Goal: Transaction & Acquisition: Subscribe to service/newsletter

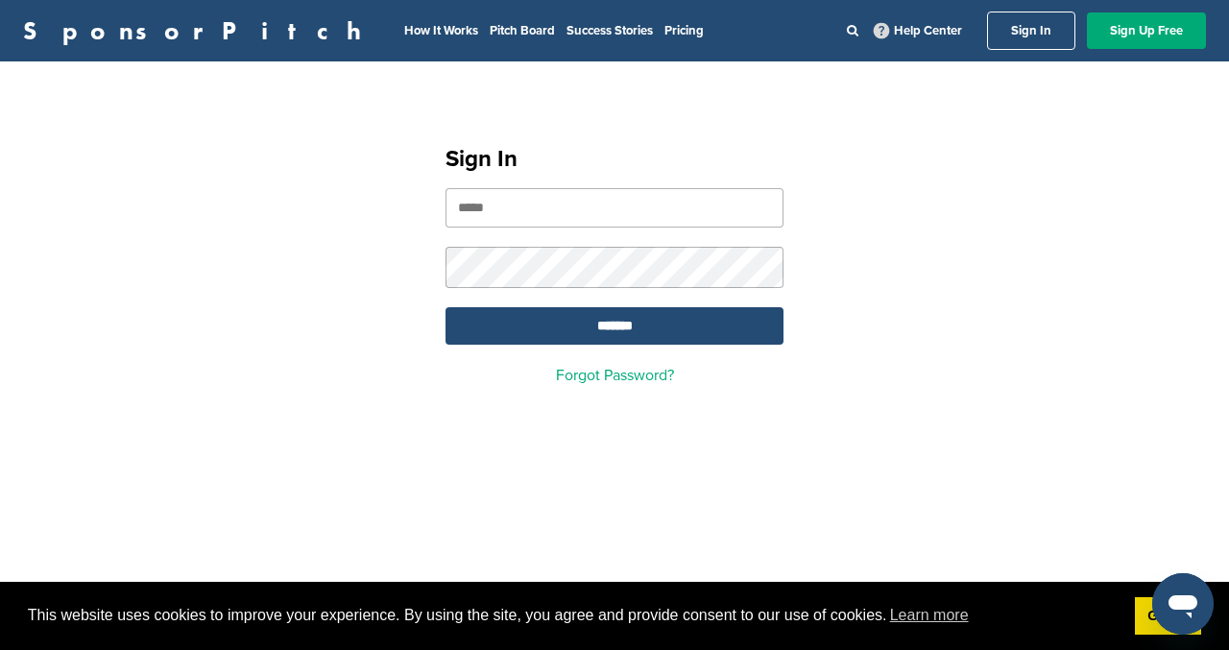
click at [581, 223] on input "email" at bounding box center [614, 207] width 338 height 39
type input "**********"
click at [614, 327] on input "*******" at bounding box center [614, 325] width 338 height 37
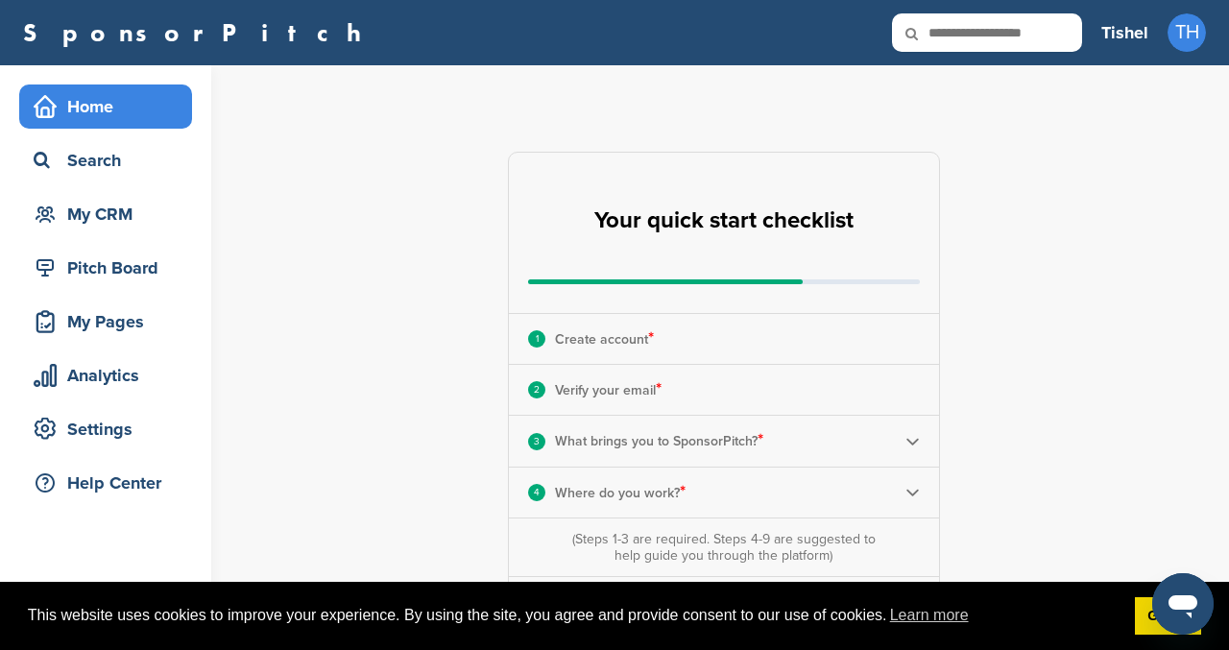
click at [122, 103] on div "Home" at bounding box center [110, 106] width 163 height 35
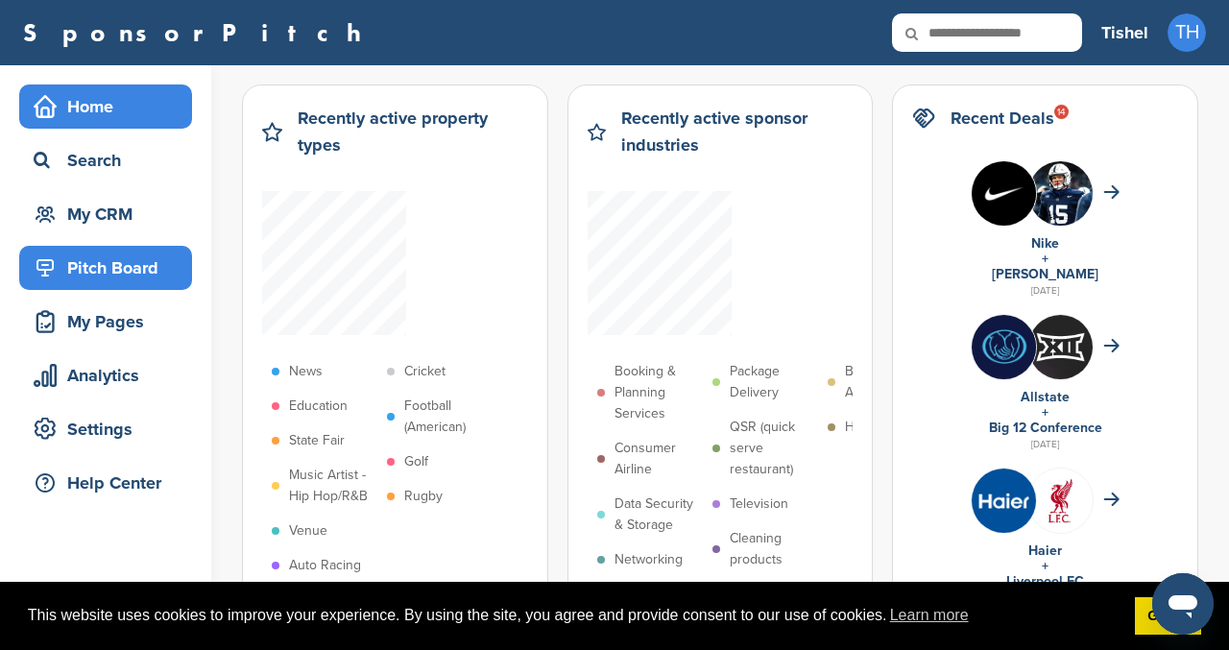
click at [114, 268] on div "Pitch Board" at bounding box center [110, 268] width 163 height 35
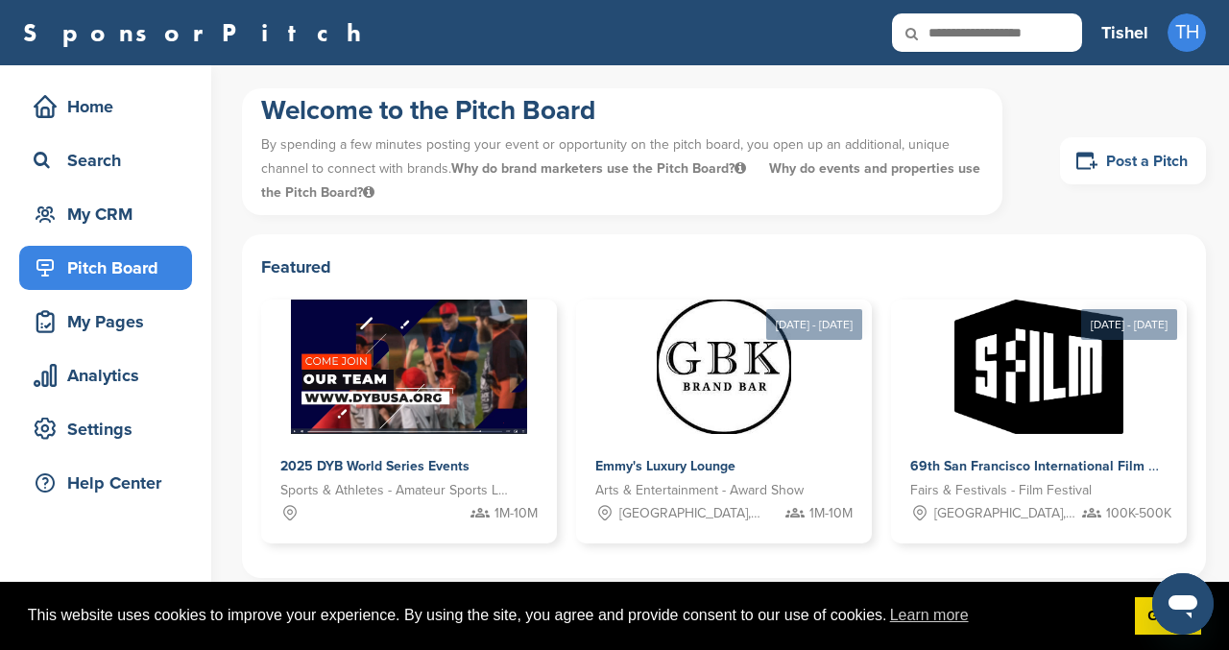
click at [1128, 158] on link "Post a Pitch" at bounding box center [1133, 160] width 146 height 47
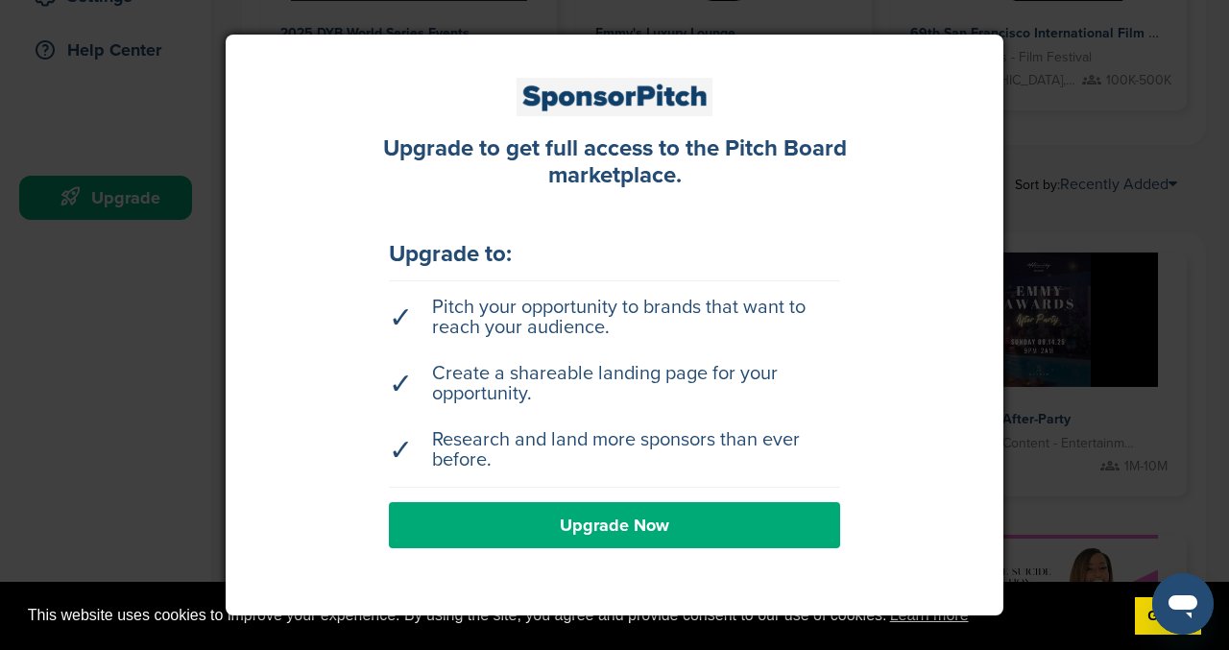
scroll to position [646, 0]
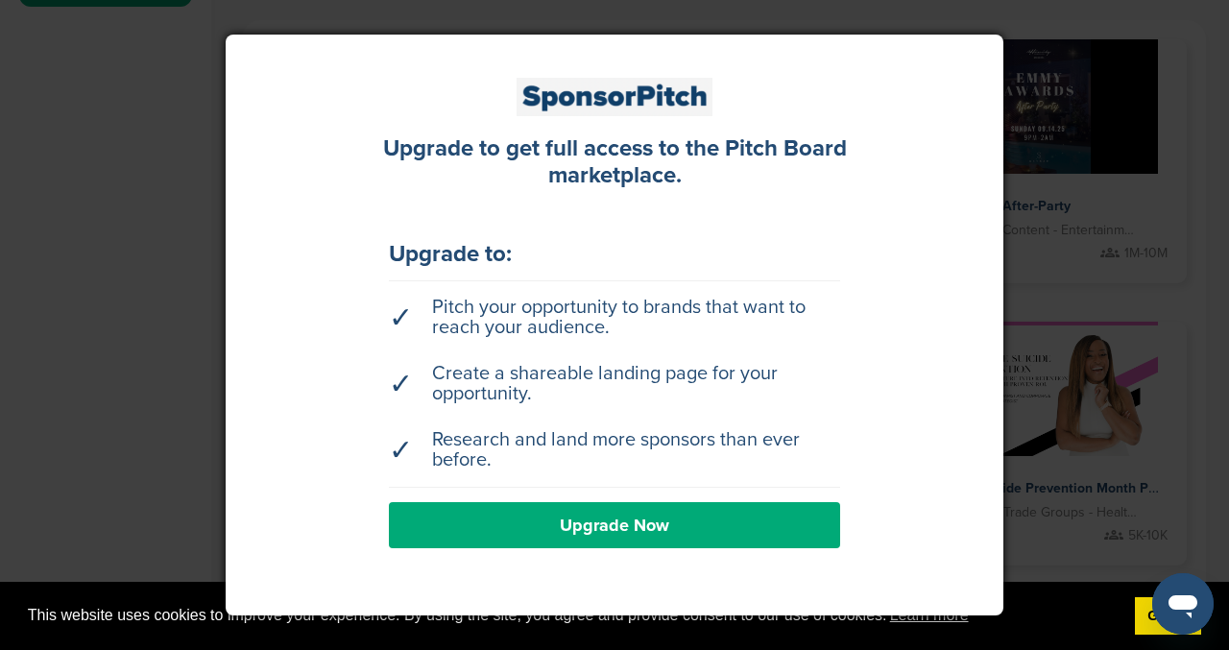
click at [637, 520] on link "Upgrade Now" at bounding box center [614, 525] width 451 height 46
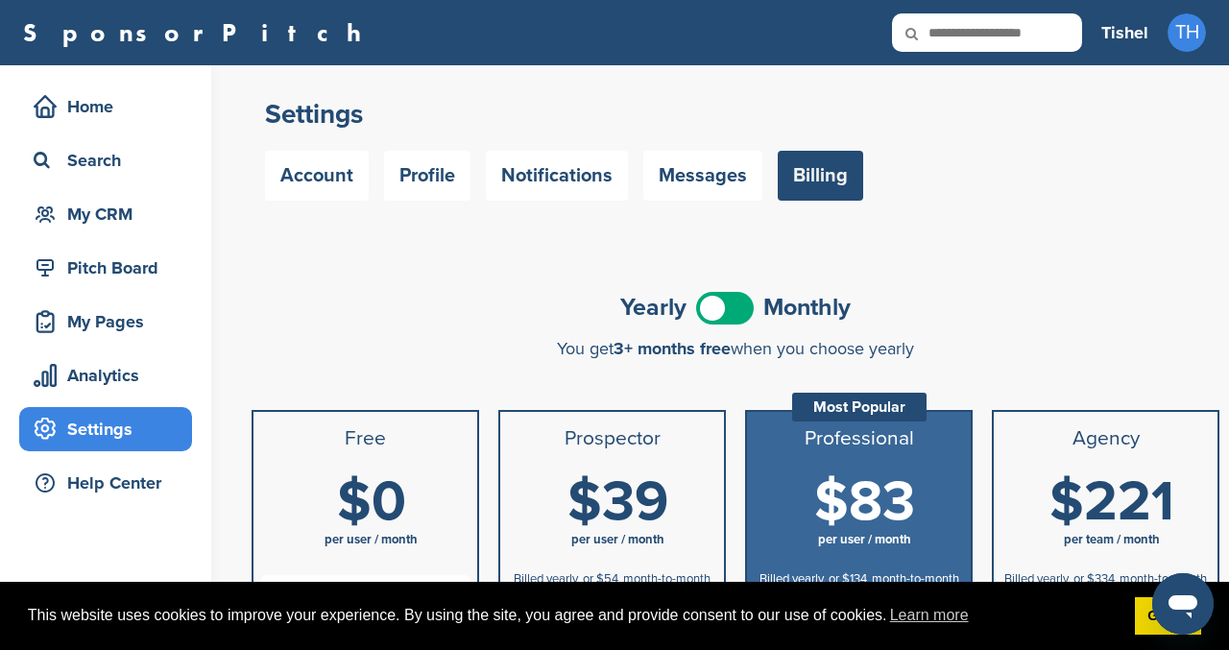
click at [715, 303] on span at bounding box center [725, 308] width 58 height 33
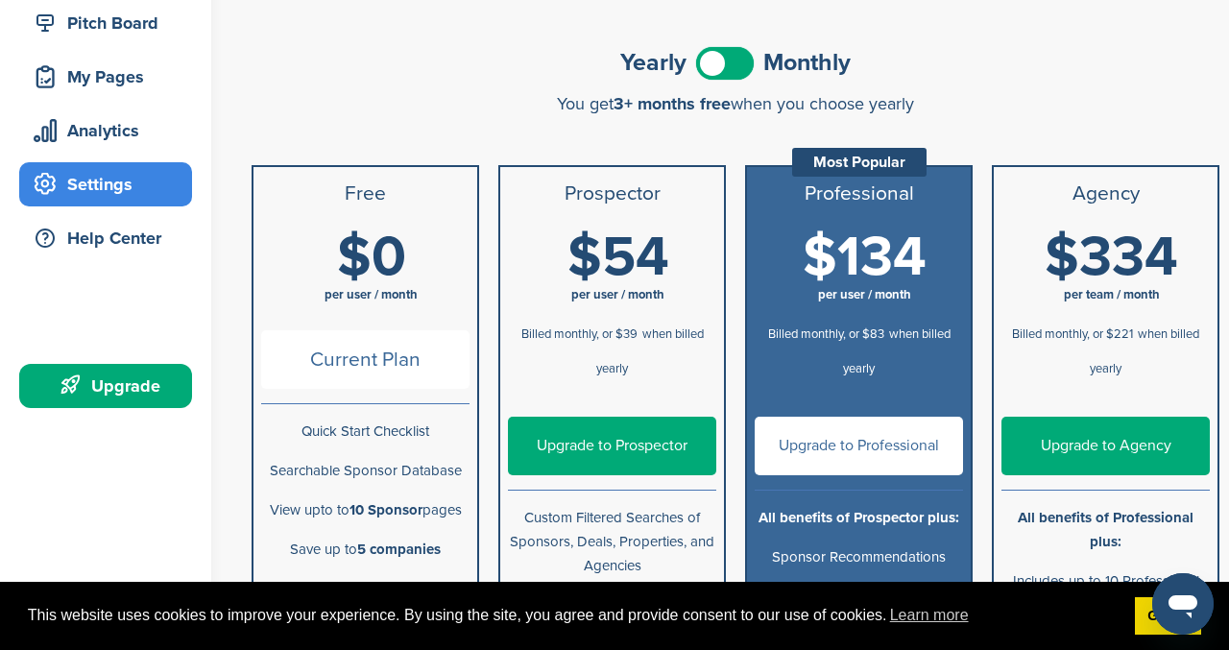
scroll to position [386, 0]
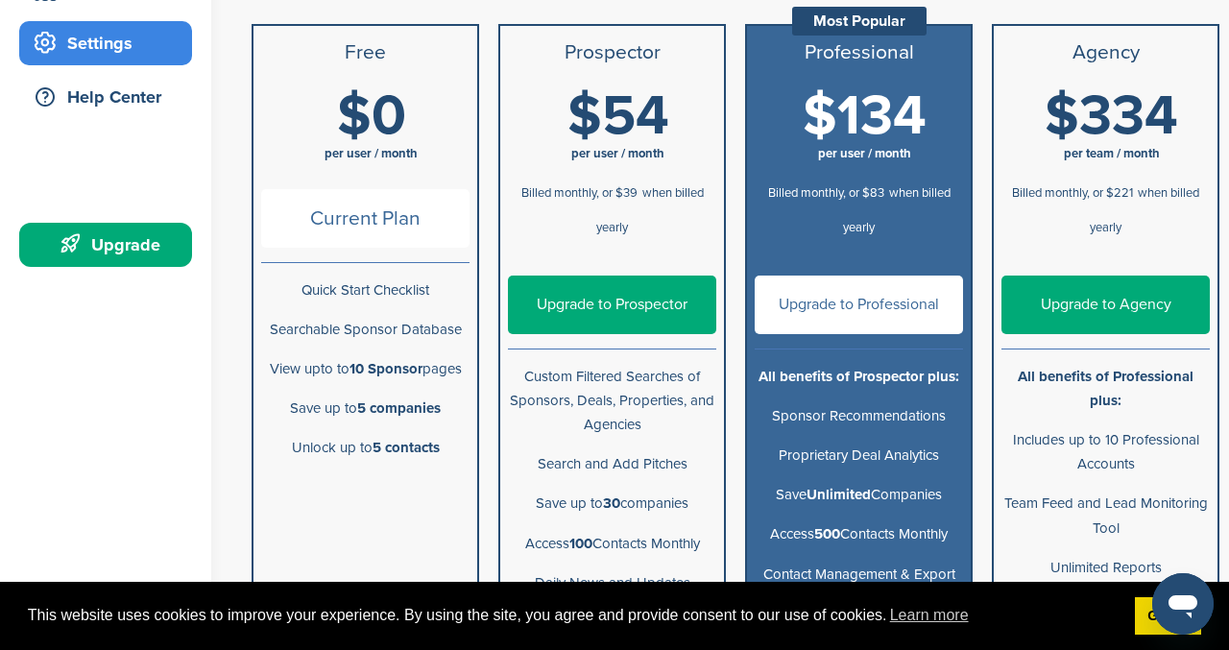
click at [649, 231] on div "Billed monthly, or $39 when billed yearly" at bounding box center [612, 208] width 208 height 69
click at [598, 313] on link "Upgrade to Prospector" at bounding box center [612, 304] width 208 height 59
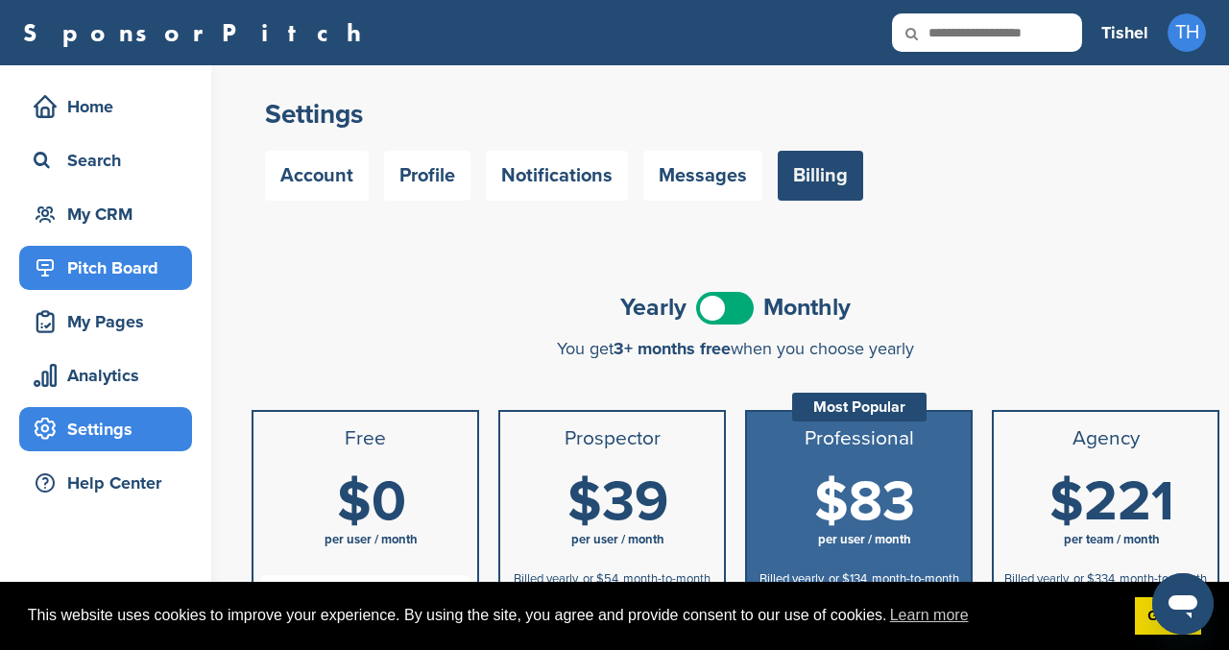
click at [143, 260] on div "Pitch Board" at bounding box center [110, 268] width 163 height 35
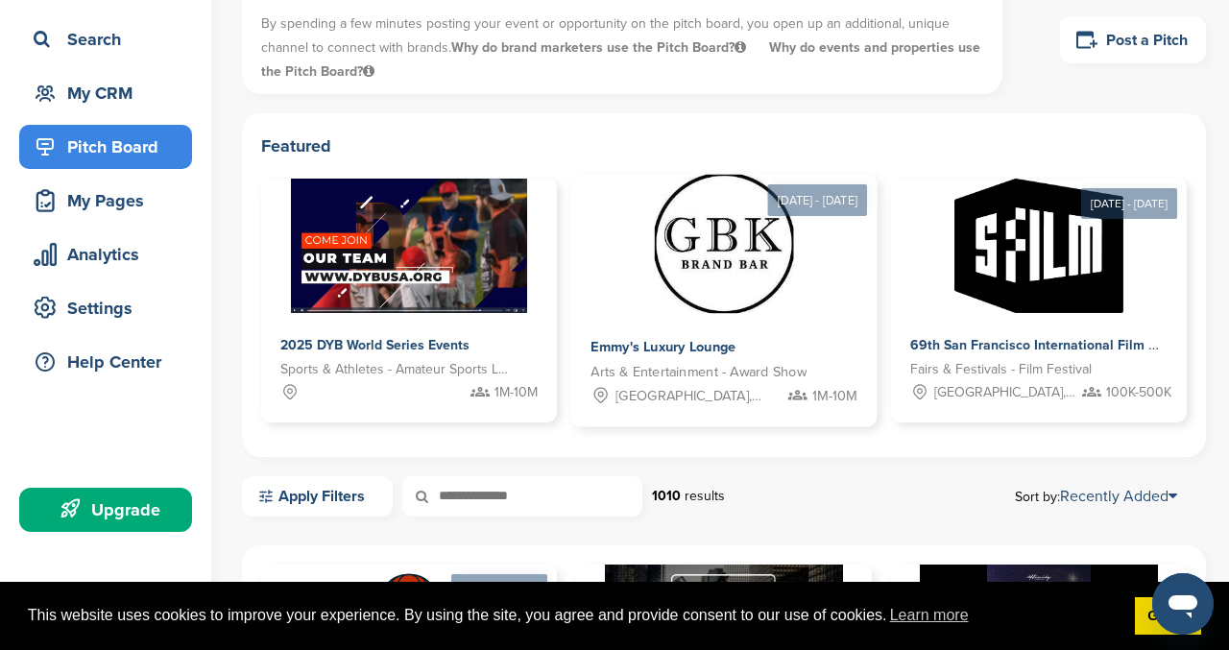
scroll to position [137, 0]
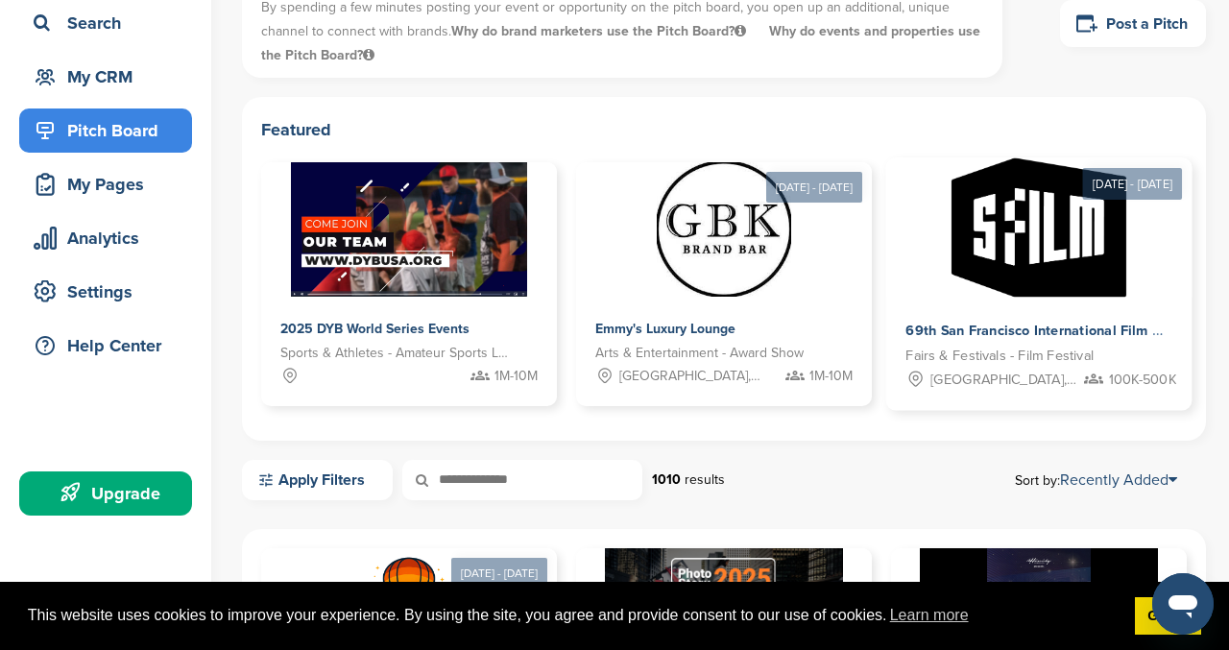
click at [1015, 265] on img at bounding box center [1038, 226] width 174 height 139
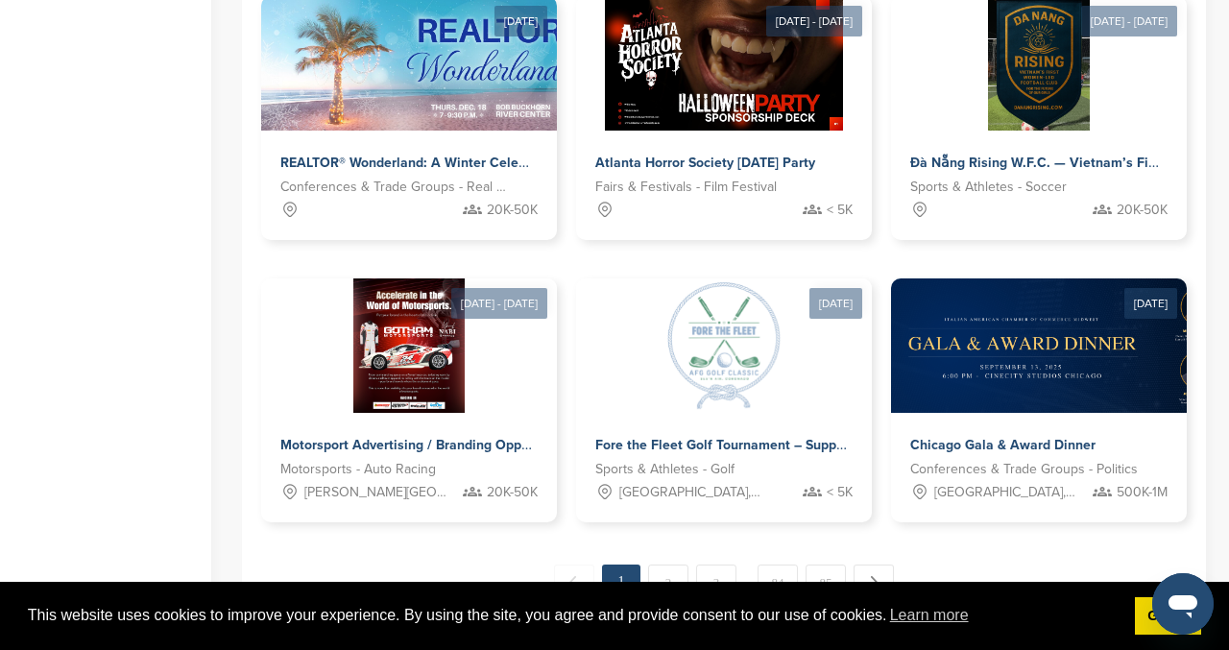
scroll to position [1256, 0]
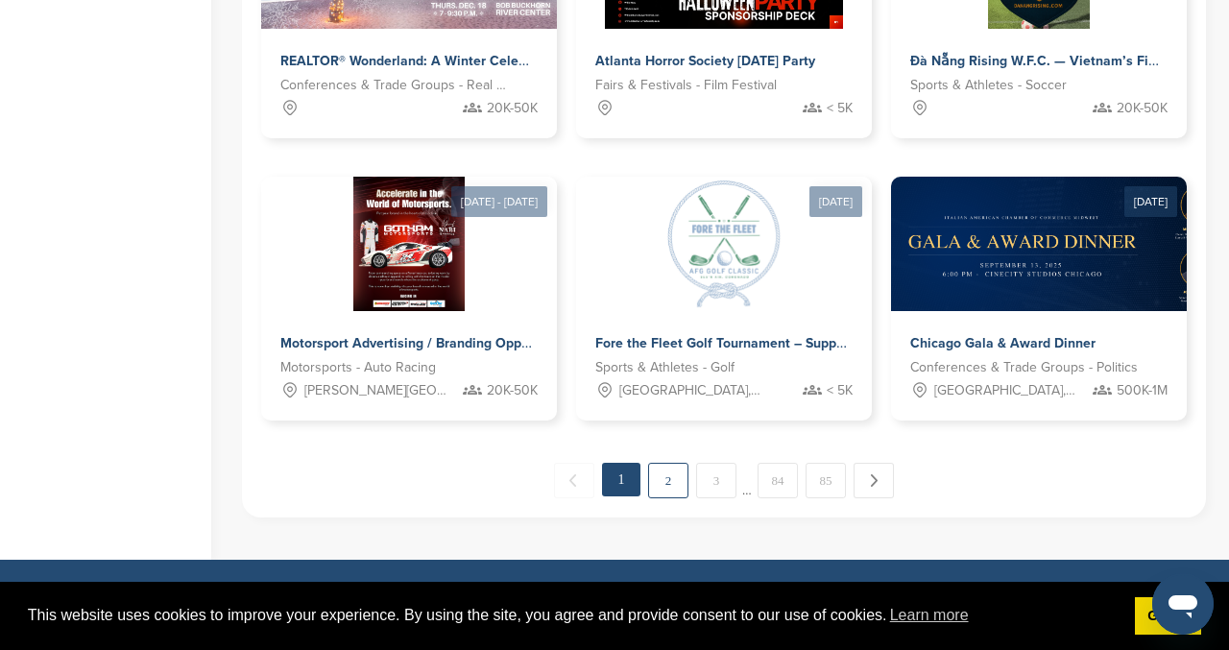
click at [667, 483] on link "2" at bounding box center [668, 481] width 40 height 36
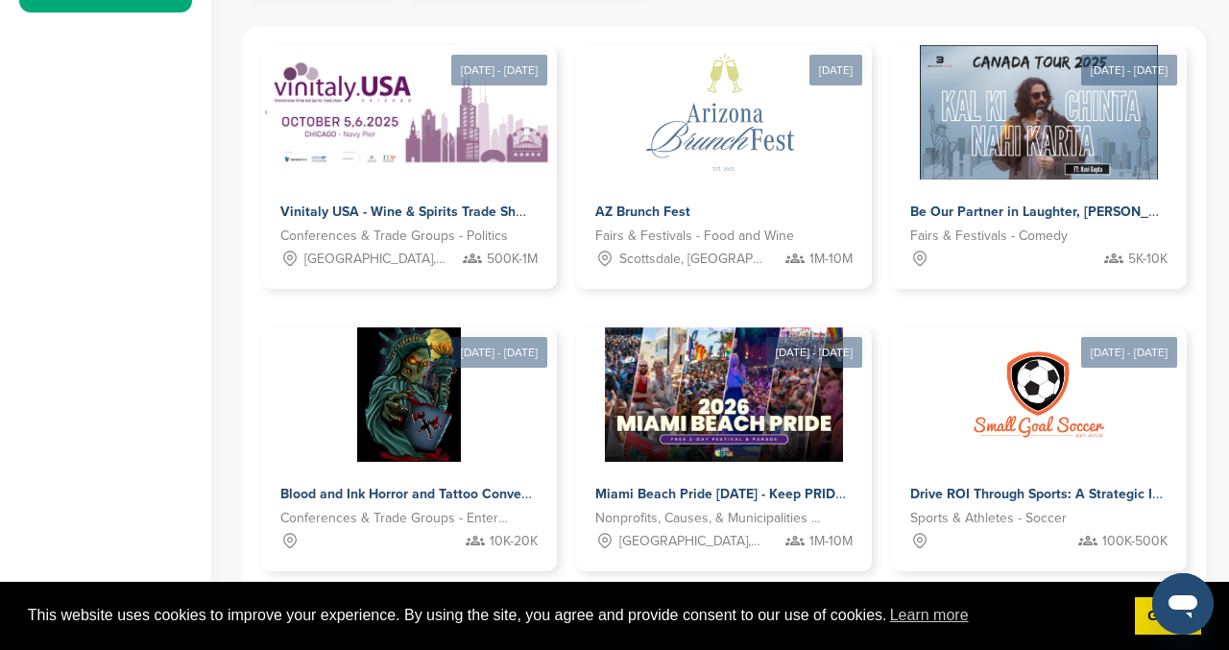
scroll to position [646, 0]
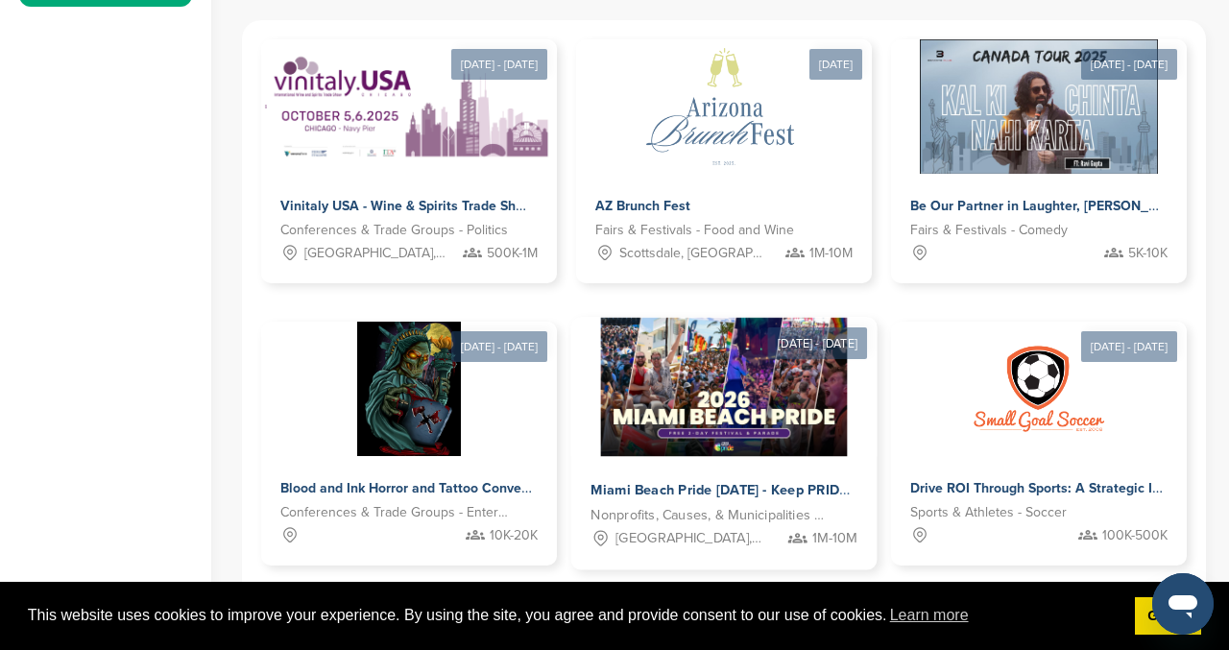
click at [686, 518] on span "Nonprofits, Causes, & Municipalities - Diversity, Equity and Inclusion" at bounding box center [708, 515] width 236 height 22
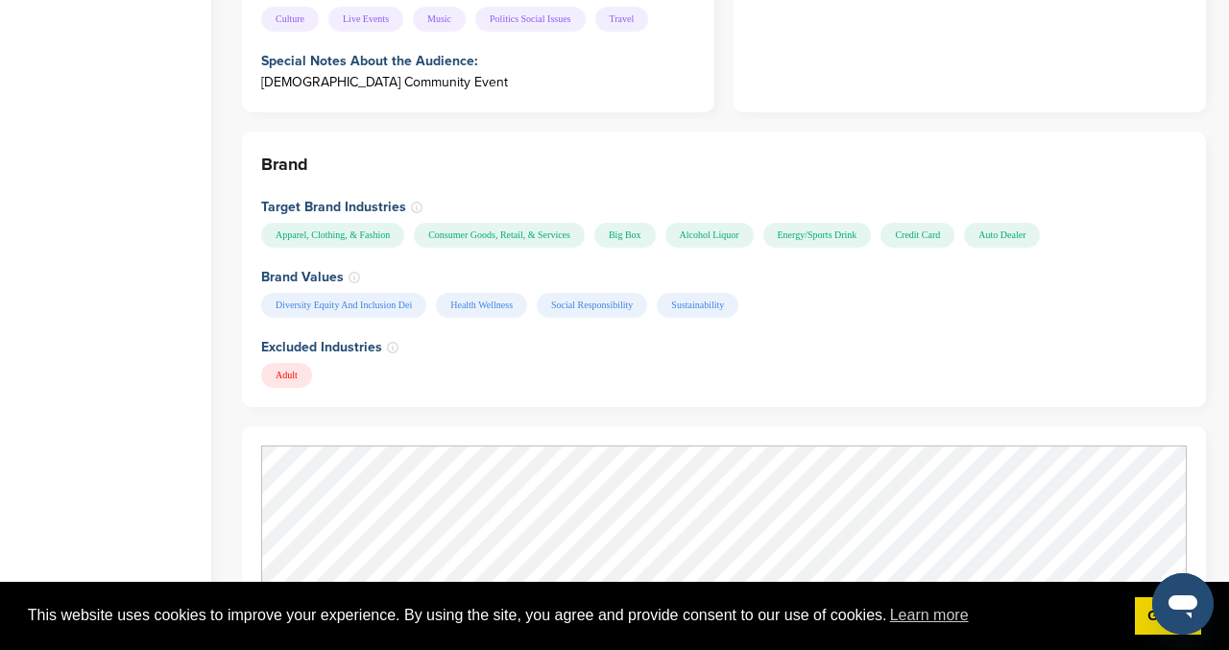
scroll to position [2059, 0]
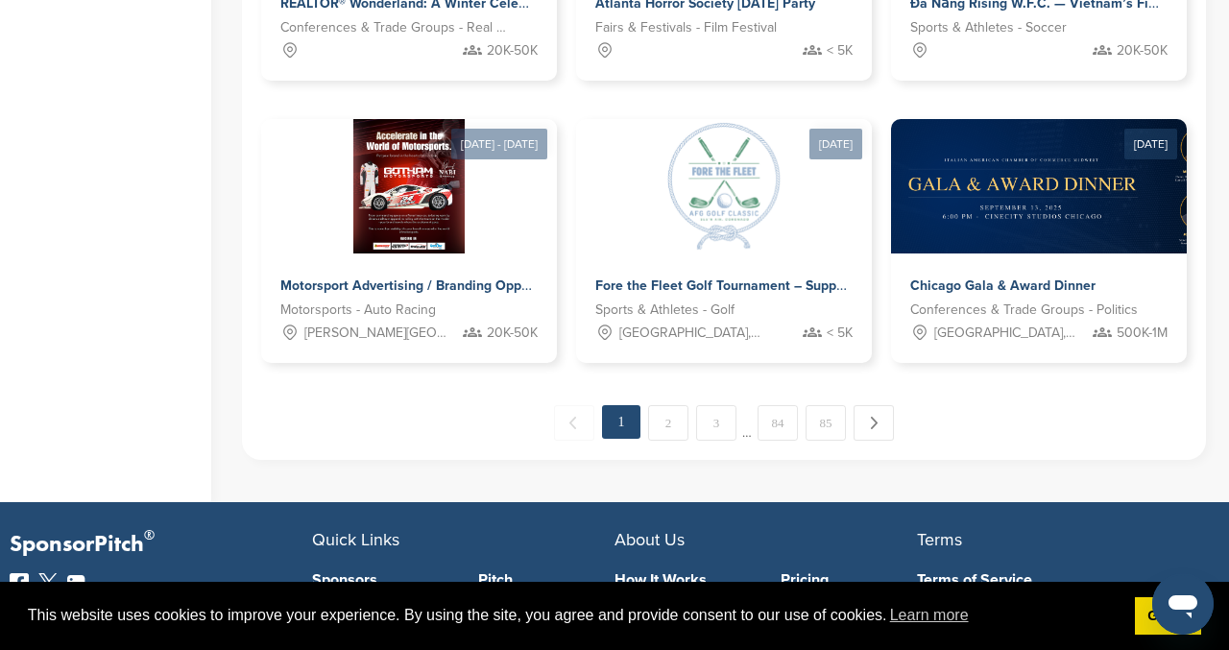
scroll to position [1414, 0]
